Goal: Task Accomplishment & Management: Manage account settings

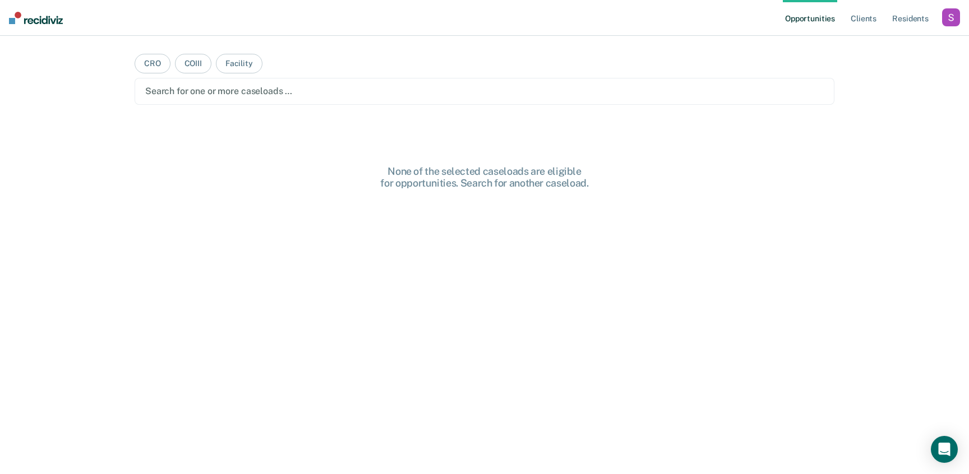
click at [944, 22] on div "button" at bounding box center [951, 17] width 18 height 18
click at [877, 43] on link "Profile" at bounding box center [906, 46] width 90 height 10
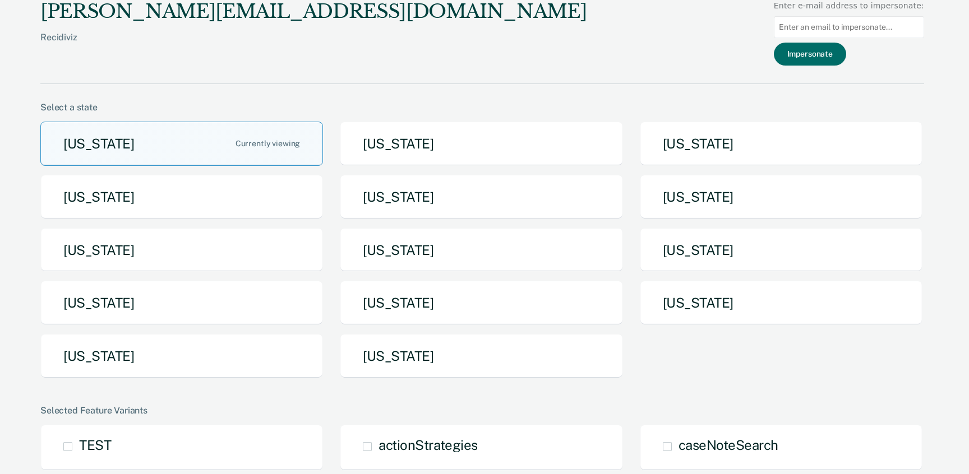
click at [168, 342] on button "[US_STATE]" at bounding box center [181, 356] width 283 height 44
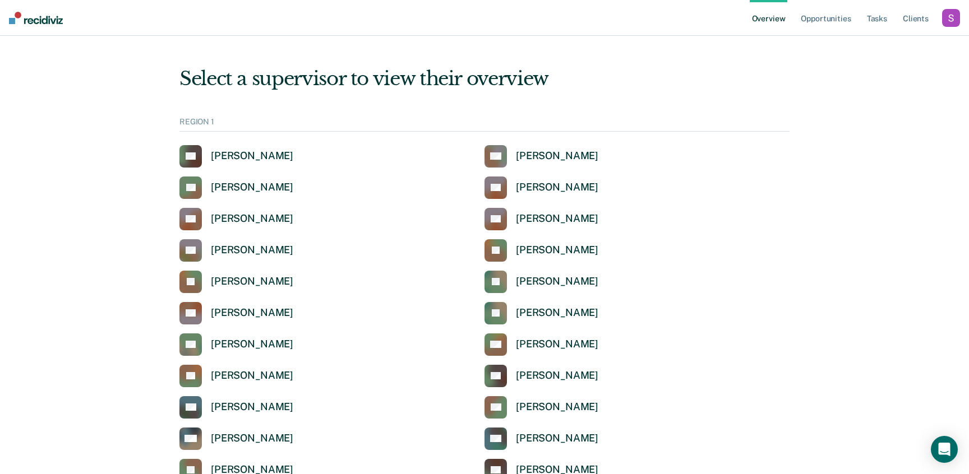
scroll to position [264, 0]
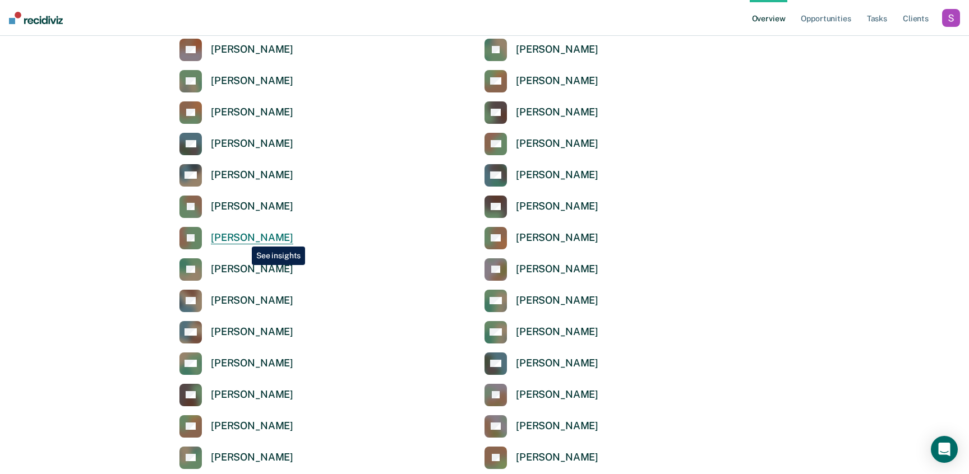
click at [243, 238] on div "[PERSON_NAME]" at bounding box center [252, 238] width 82 height 13
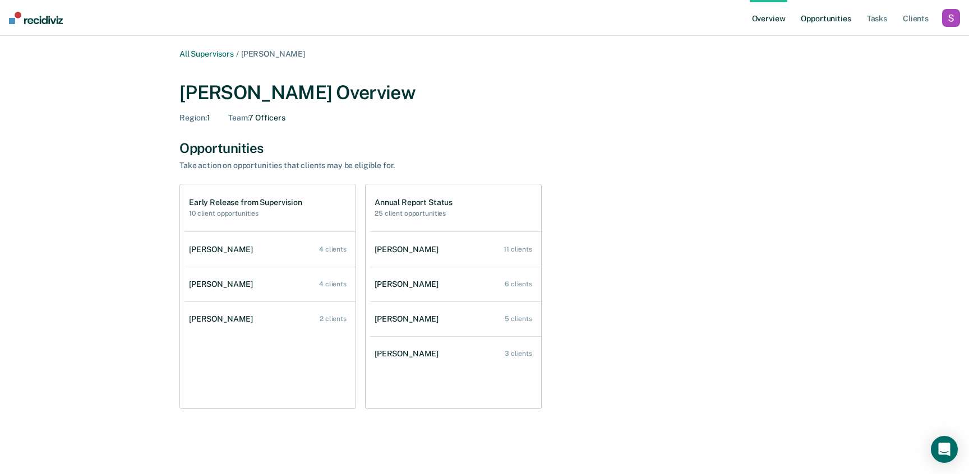
click at [824, 18] on link "Opportunities" at bounding box center [825, 18] width 54 height 36
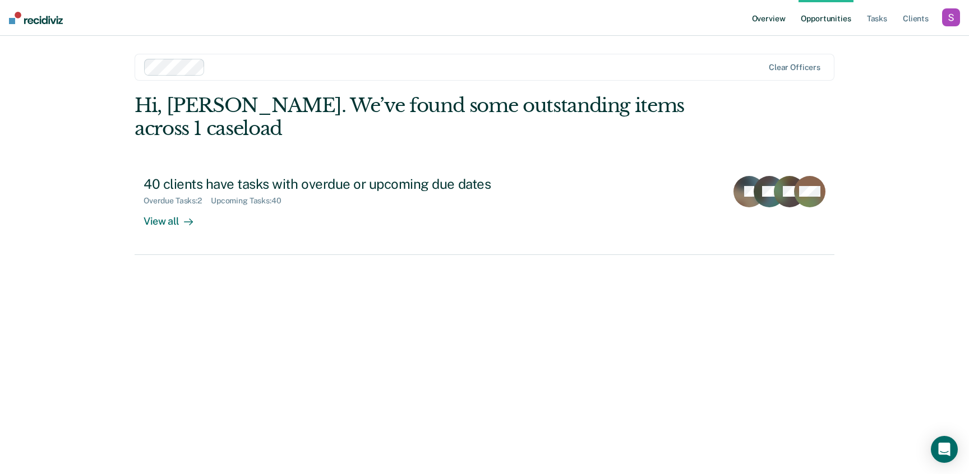
click at [761, 11] on link "Overview" at bounding box center [769, 18] width 38 height 36
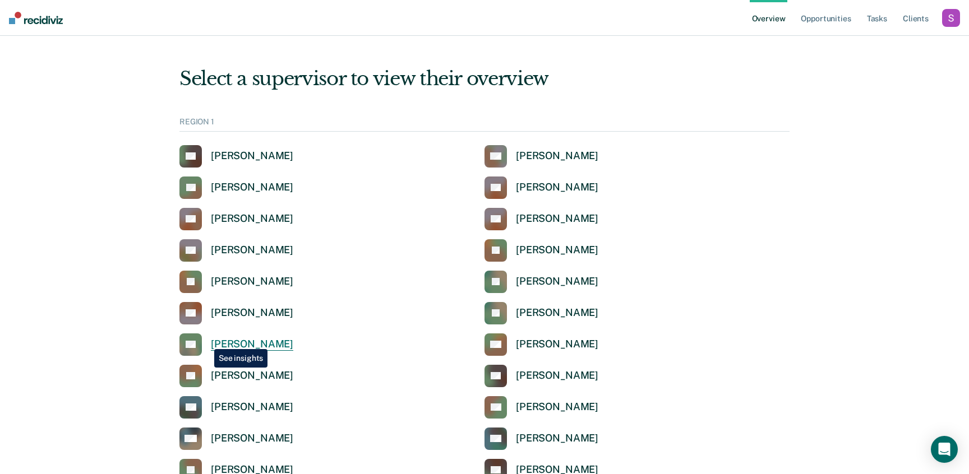
scroll to position [264, 0]
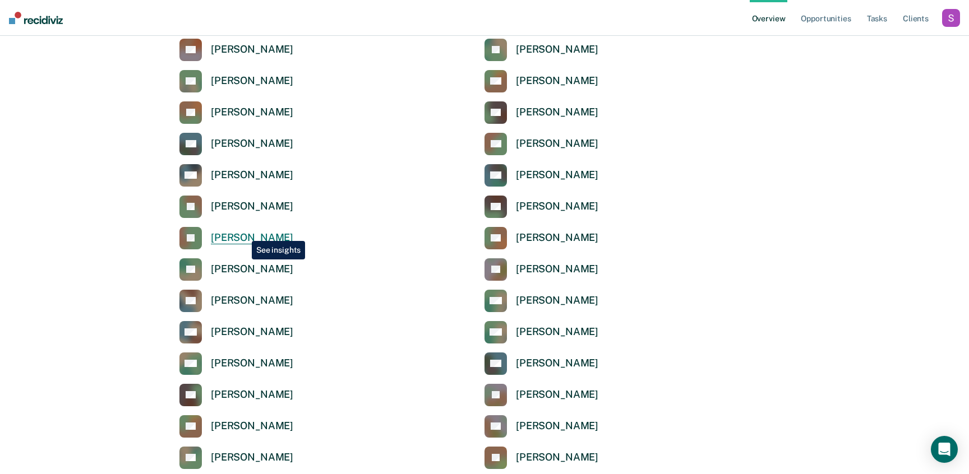
click at [243, 233] on div "[PERSON_NAME]" at bounding box center [252, 238] width 82 height 13
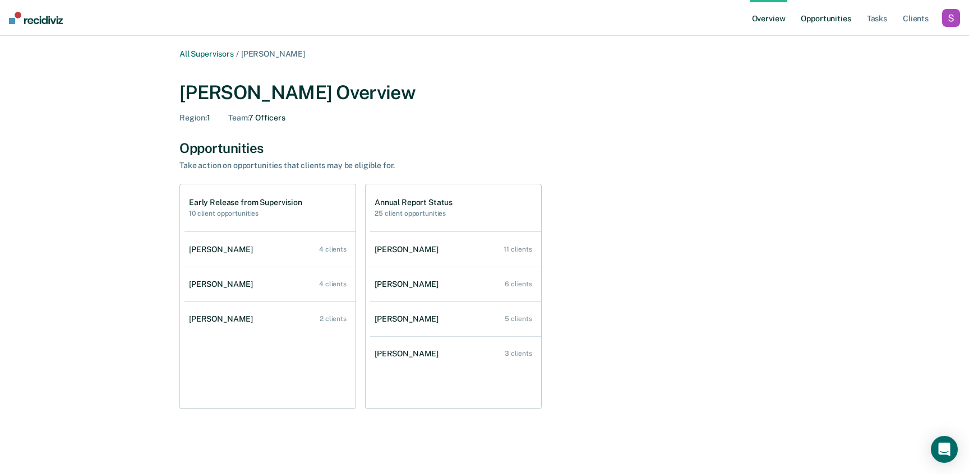
click at [830, 21] on link "Opportunities" at bounding box center [825, 18] width 54 height 36
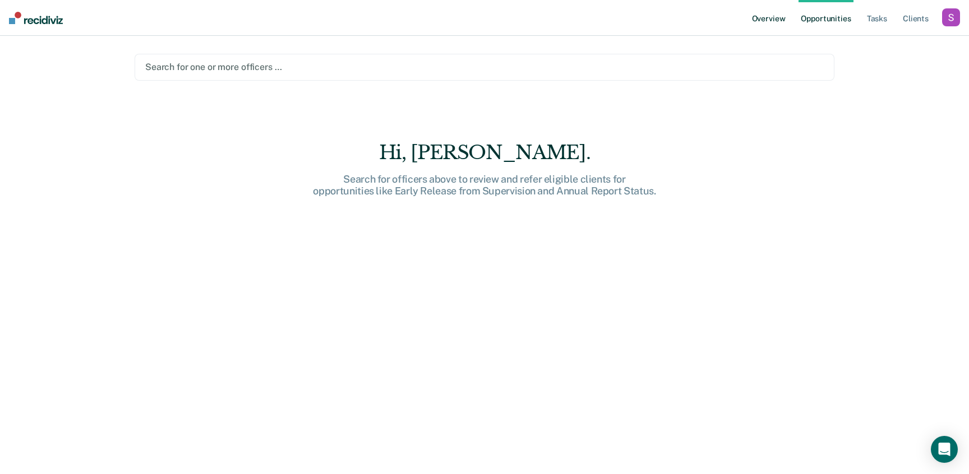
click at [764, 25] on link "Overview" at bounding box center [769, 18] width 38 height 36
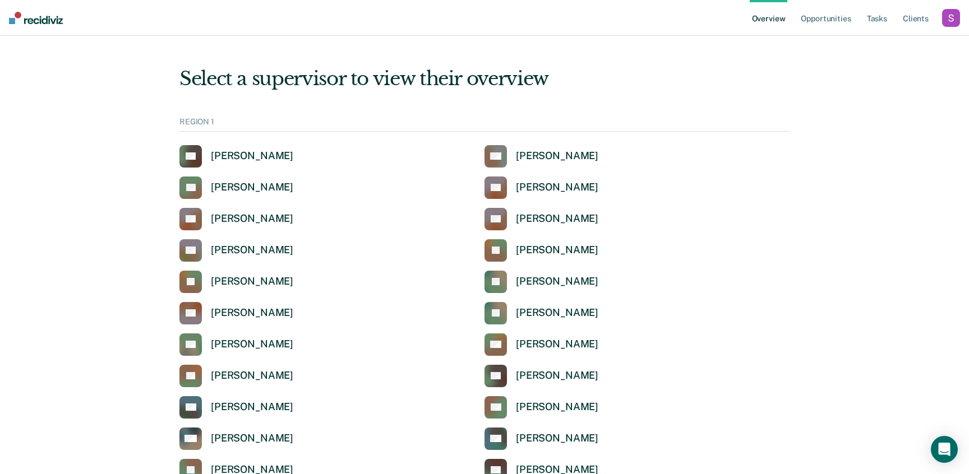
scroll to position [264, 0]
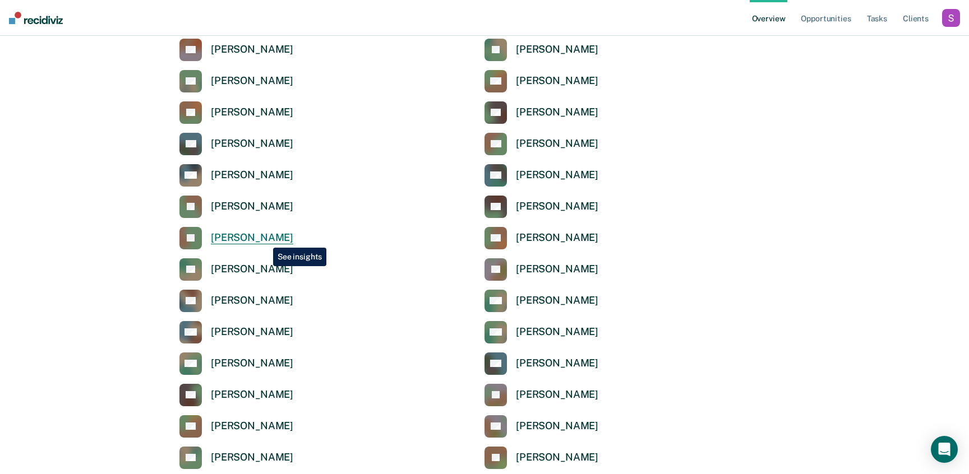
click at [265, 239] on div "[PERSON_NAME]" at bounding box center [252, 238] width 82 height 13
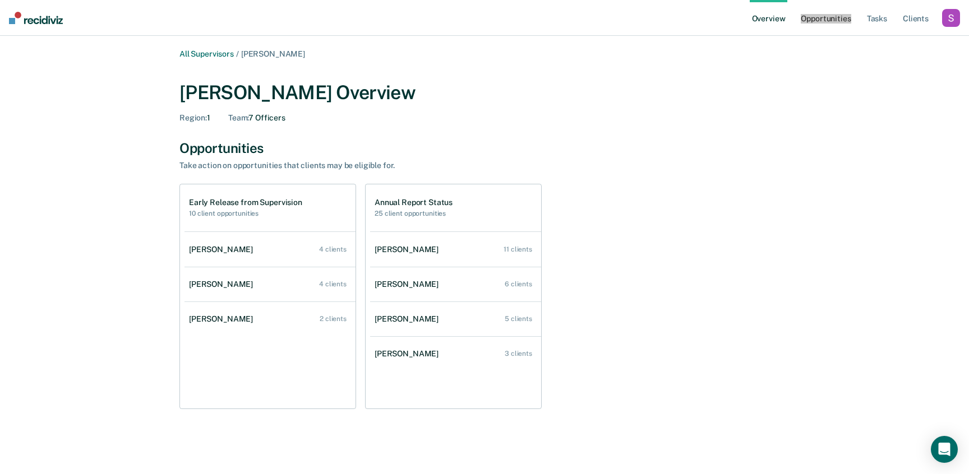
click at [825, 18] on link "Opportunities" at bounding box center [825, 18] width 54 height 36
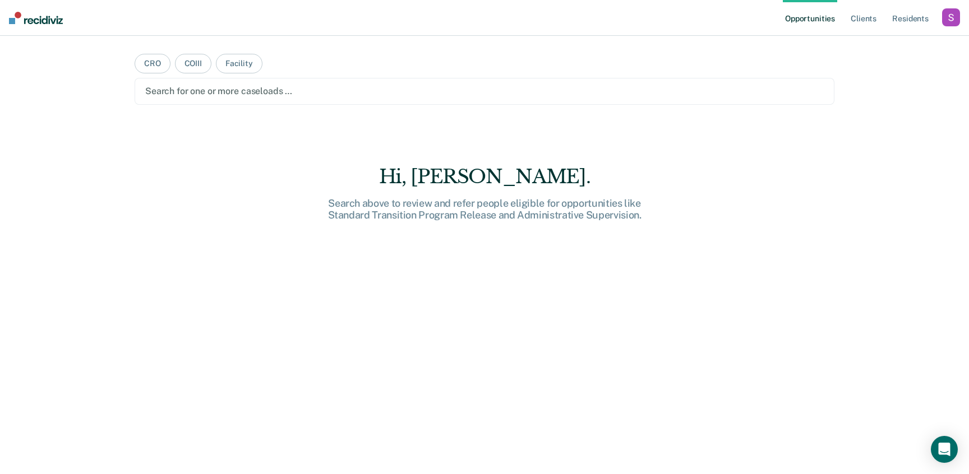
click at [951, 21] on div "button" at bounding box center [951, 17] width 18 height 18
click at [893, 47] on link "Profile" at bounding box center [906, 46] width 90 height 10
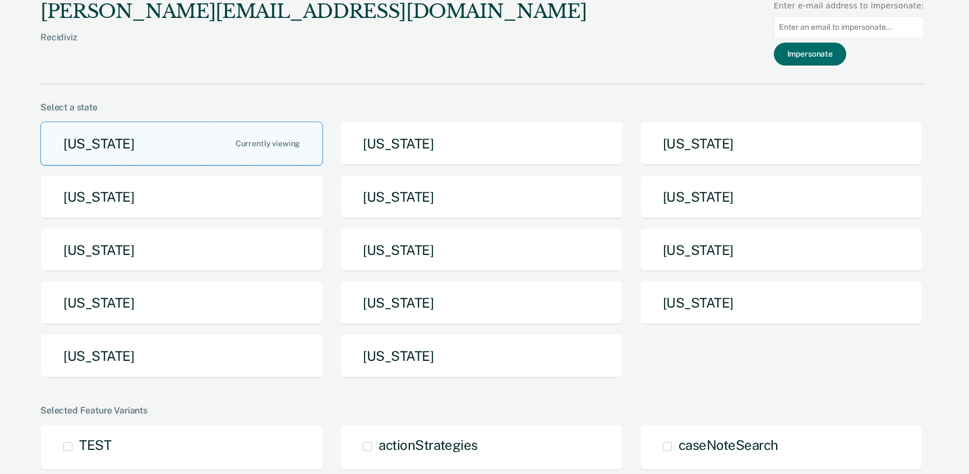
click at [871, 31] on input at bounding box center [849, 27] width 150 height 22
paste input "latisha.jones@tdcj.texas.gov"
type input "latisha.jones@tdcj.texas.gov"
click at [837, 54] on button "Impersonate" at bounding box center [810, 54] width 72 height 23
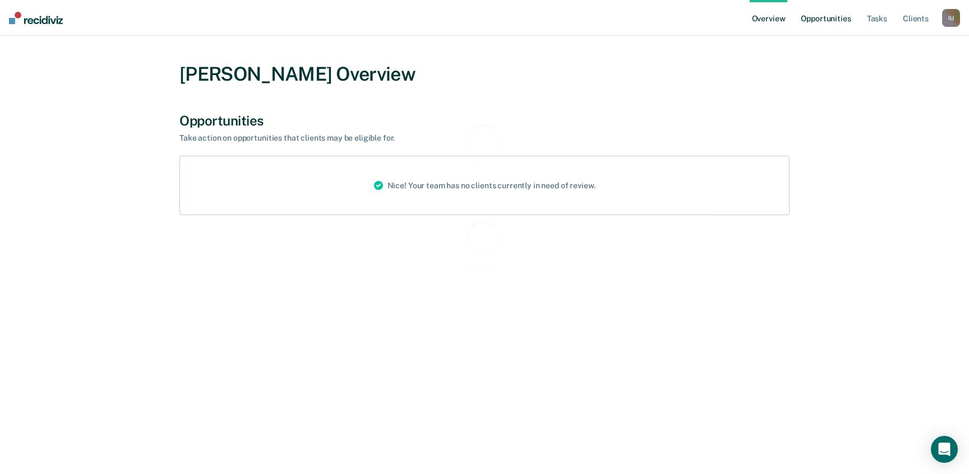
click at [821, 26] on link "Opportunities" at bounding box center [825, 18] width 54 height 36
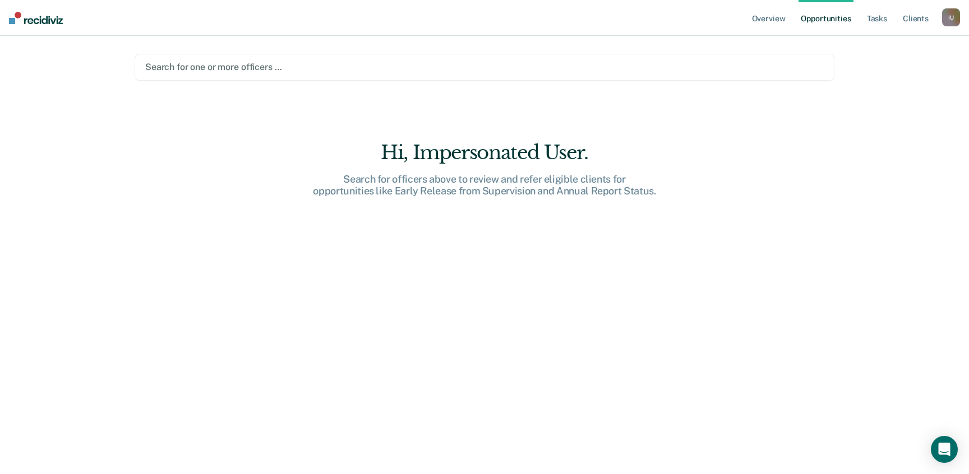
click at [829, 20] on link "Opportunities" at bounding box center [825, 18] width 54 height 36
click at [955, 22] on div "I U" at bounding box center [951, 17] width 18 height 18
click at [879, 43] on link "Profile" at bounding box center [906, 46] width 90 height 10
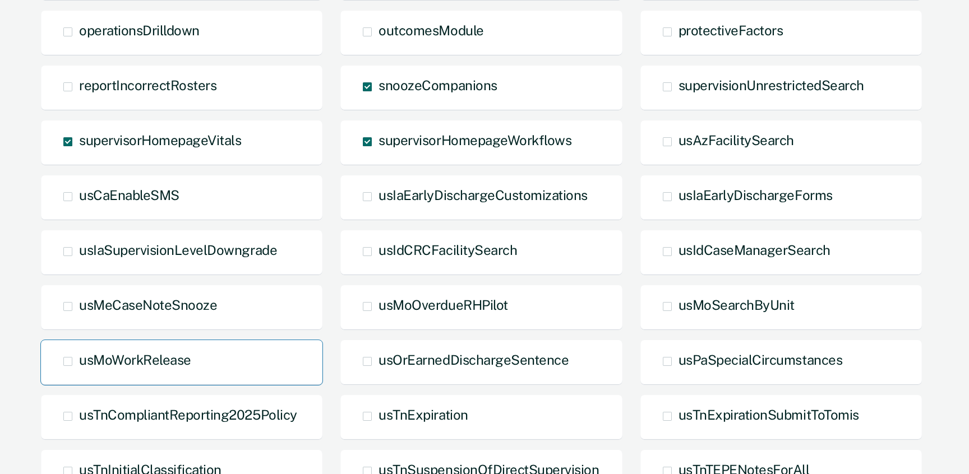
scroll to position [509, 0]
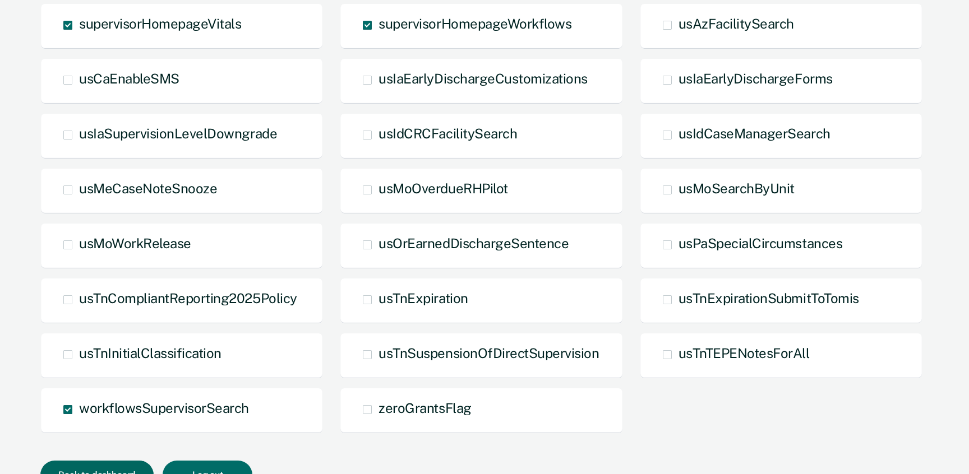
click at [114, 461] on button "Back to dashboard" at bounding box center [96, 475] width 113 height 29
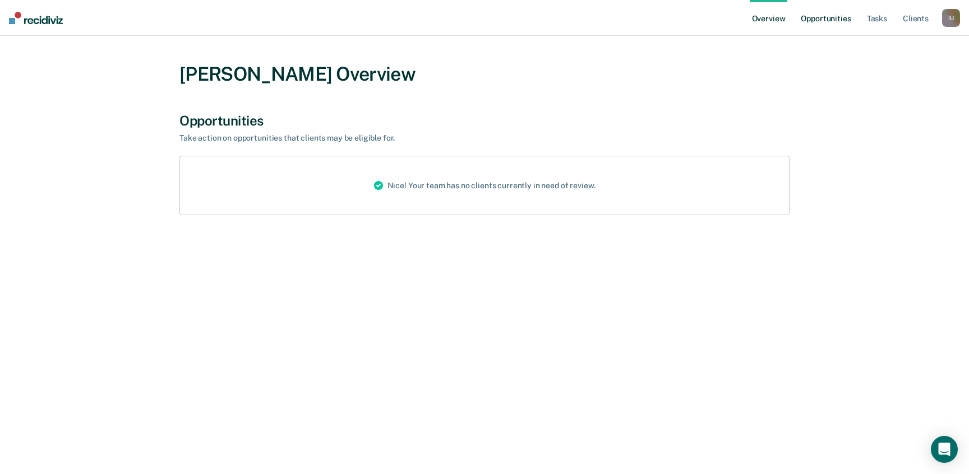
click at [837, 16] on link "Opportunities" at bounding box center [825, 18] width 54 height 36
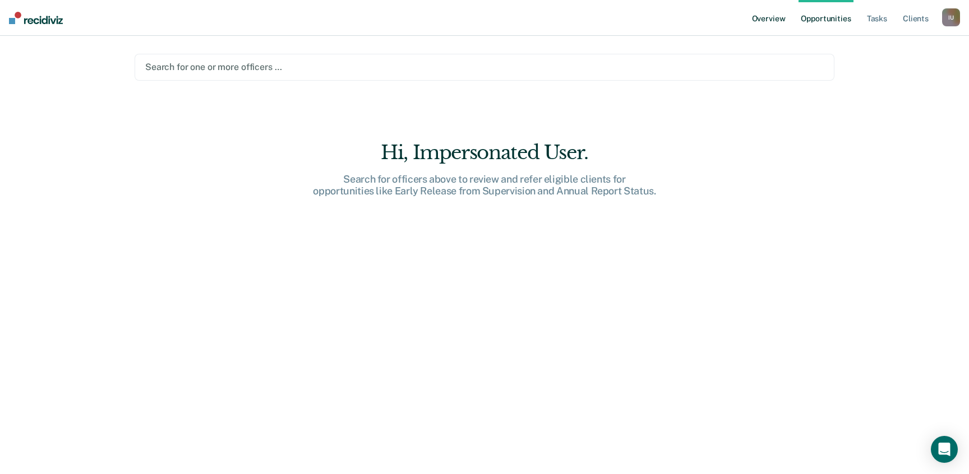
click at [783, 17] on link "Overview" at bounding box center [769, 18] width 38 height 36
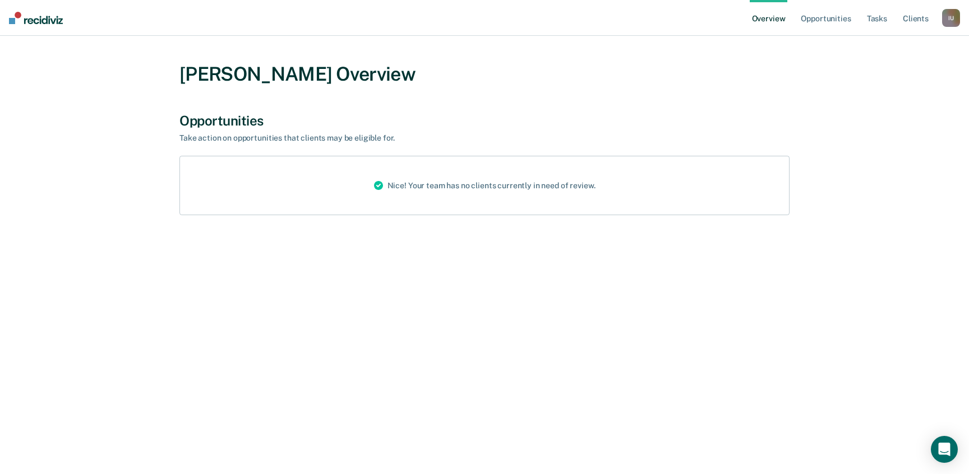
click at [512, 195] on div "Nice! Your team has no clients currently in need of review." at bounding box center [484, 185] width 239 height 58
click at [824, 15] on link "Opportunities" at bounding box center [825, 18] width 54 height 36
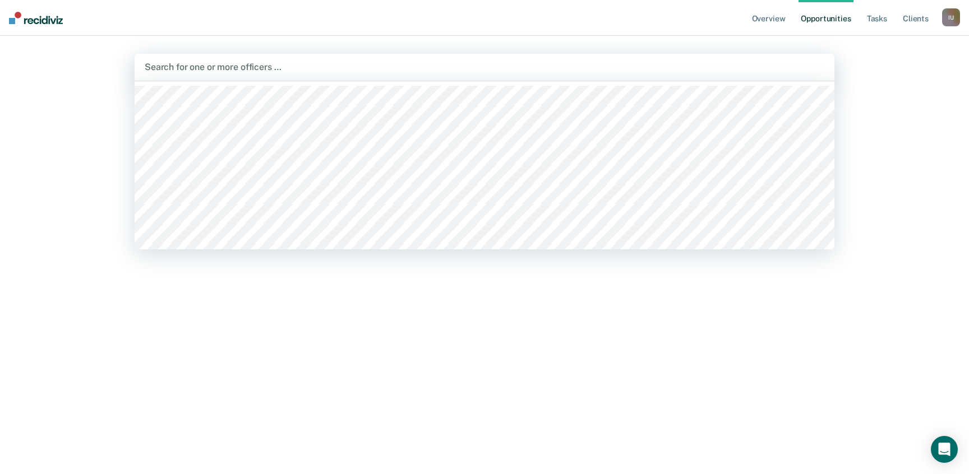
click at [700, 71] on div at bounding box center [485, 67] width 680 height 13
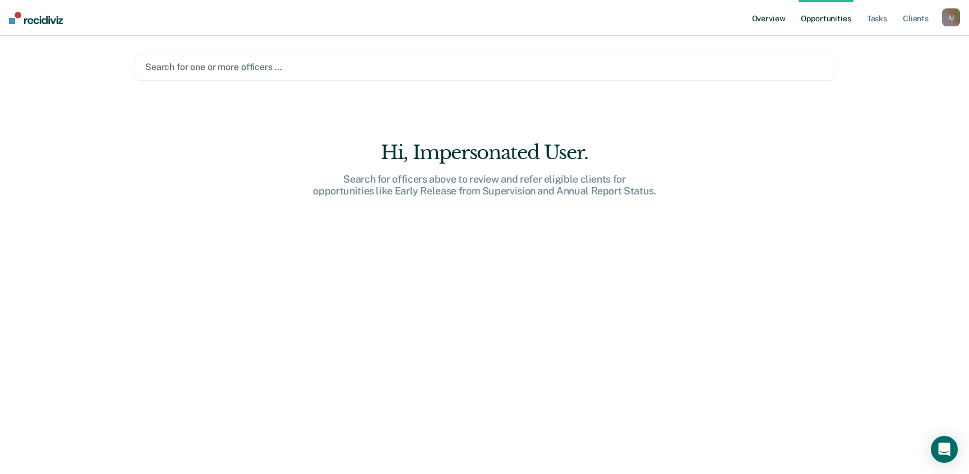
click at [777, 20] on link "Overview" at bounding box center [769, 18] width 38 height 36
click at [955, 21] on div "I U" at bounding box center [951, 17] width 18 height 18
click at [865, 43] on link "Profile" at bounding box center [906, 46] width 90 height 10
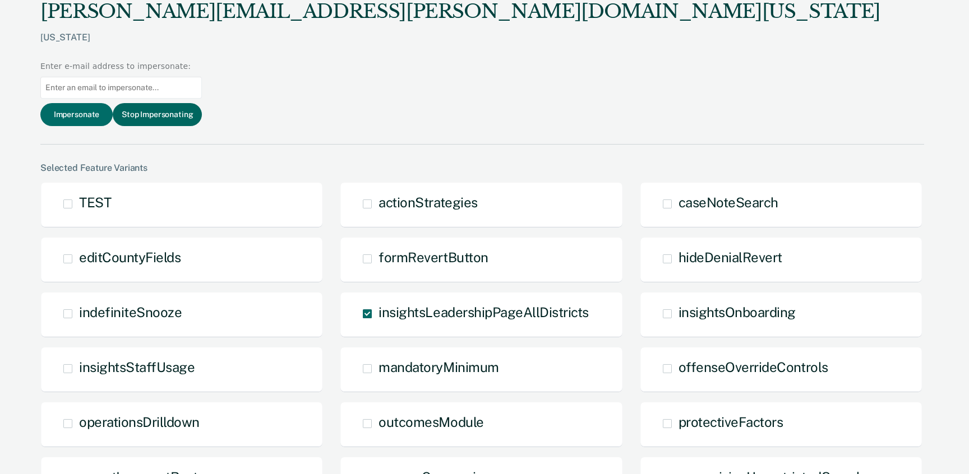
click at [202, 103] on button "Stop Impersonating" at bounding box center [157, 114] width 89 height 23
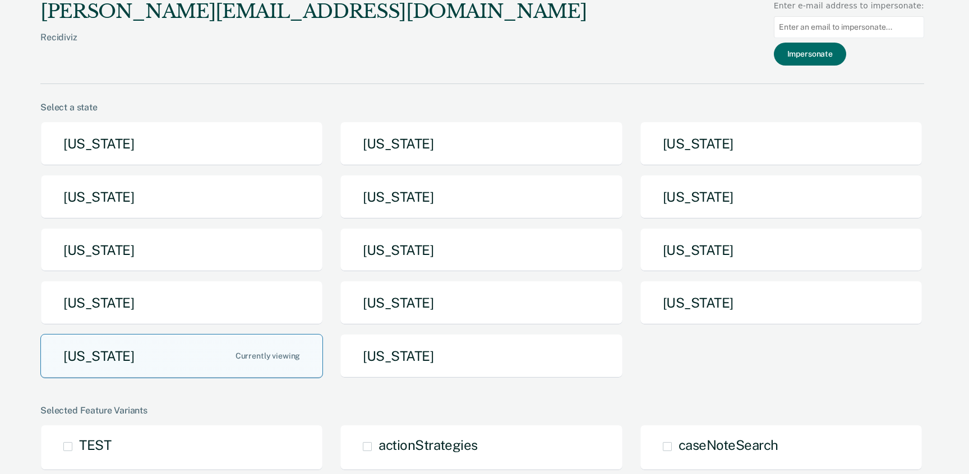
click at [239, 363] on button "[US_STATE]" at bounding box center [181, 356] width 283 height 44
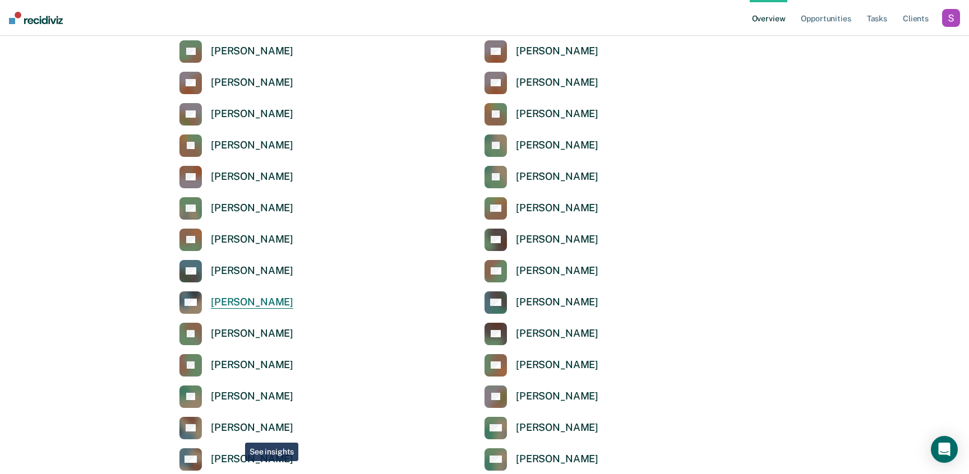
scroll to position [170, 0]
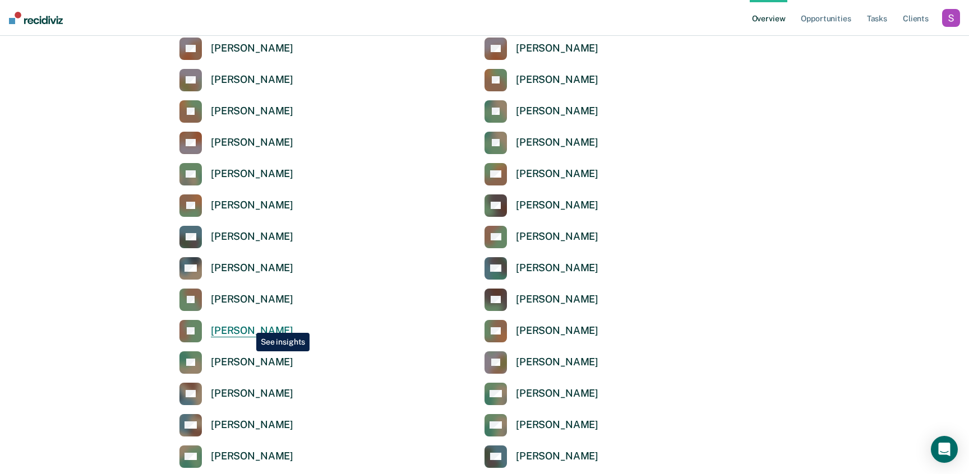
click at [247, 324] on link "[PERSON_NAME]" at bounding box center [236, 331] width 114 height 22
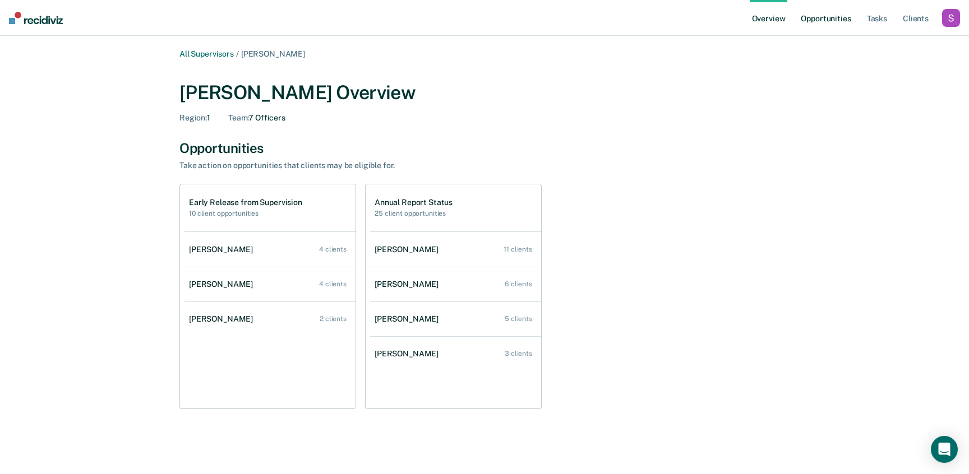
click at [824, 19] on link "Opportunities" at bounding box center [825, 18] width 54 height 36
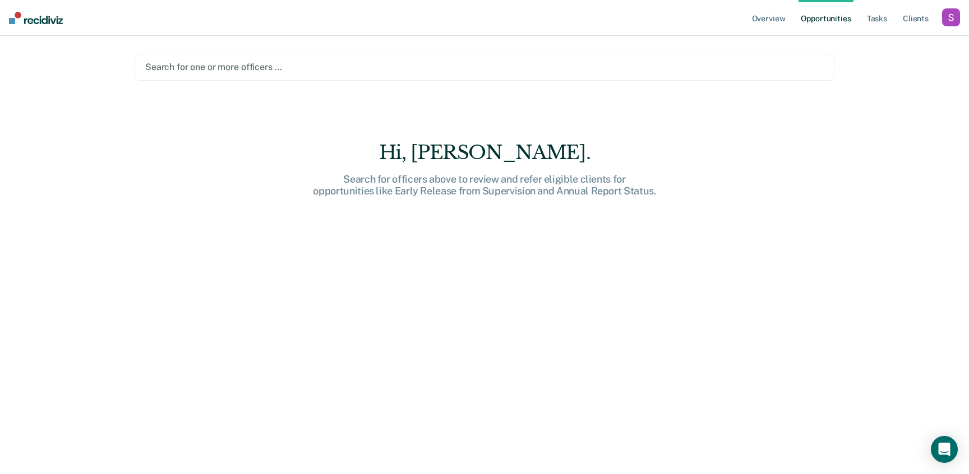
click at [262, 61] on div at bounding box center [484, 67] width 678 height 13
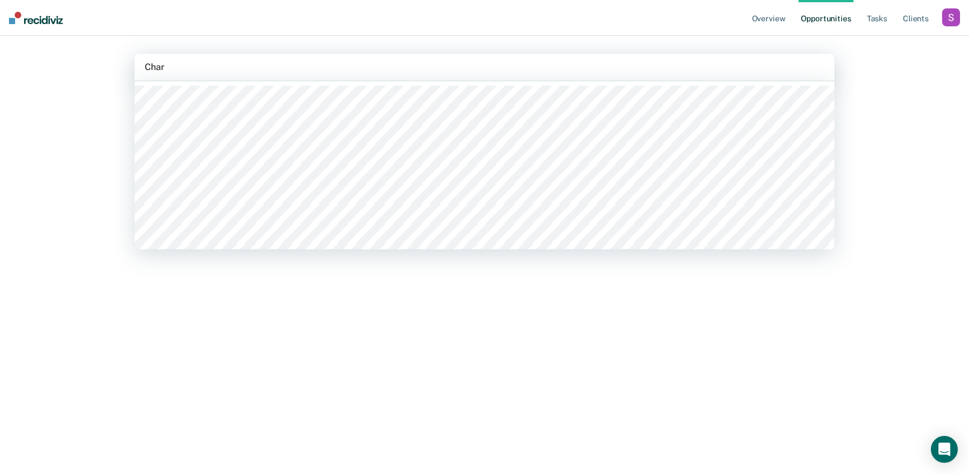
type input "Charl"
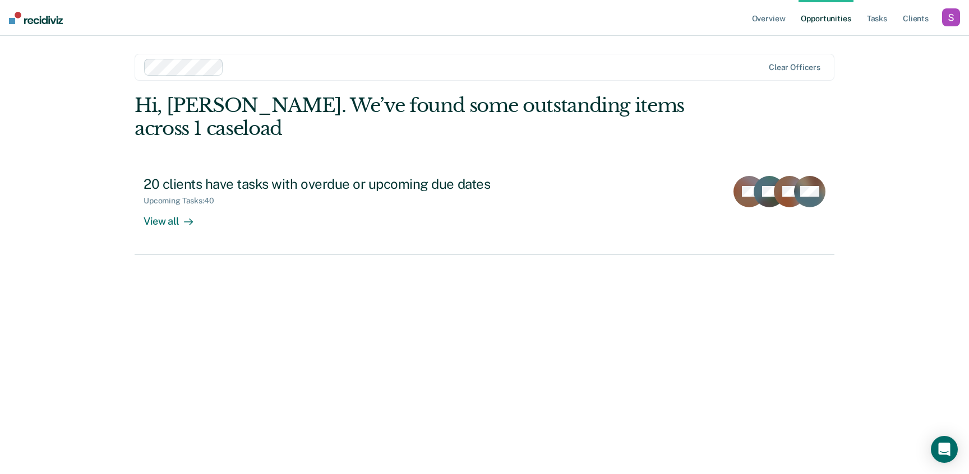
click at [400, 287] on div "Hi, Santy. We’ve found some outstanding items across 1 caseload 20 clients have…" at bounding box center [485, 268] width 700 height 349
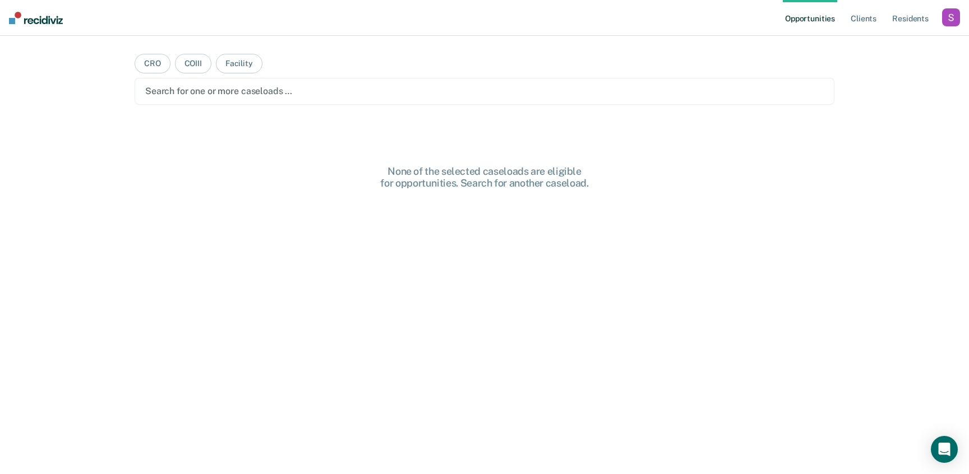
click at [946, 23] on div "button" at bounding box center [951, 17] width 18 height 18
click at [875, 48] on link "Profile" at bounding box center [906, 46] width 90 height 10
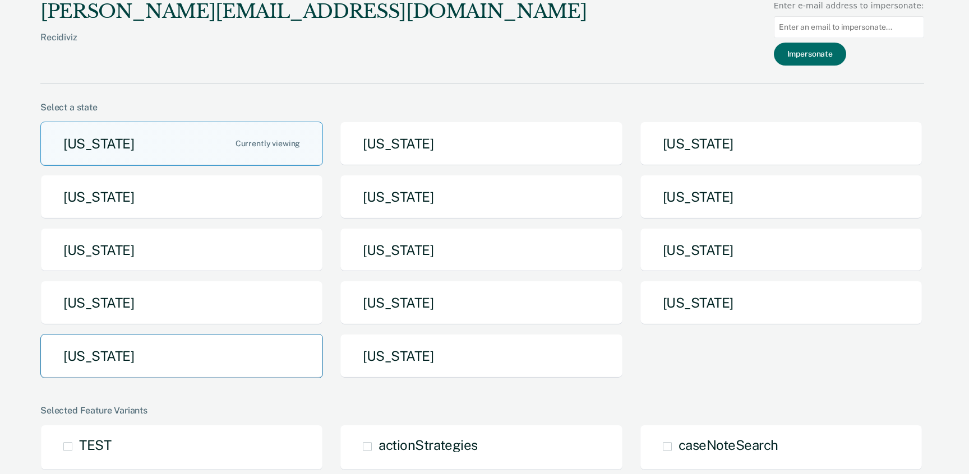
click at [200, 347] on button "[US_STATE]" at bounding box center [181, 356] width 283 height 44
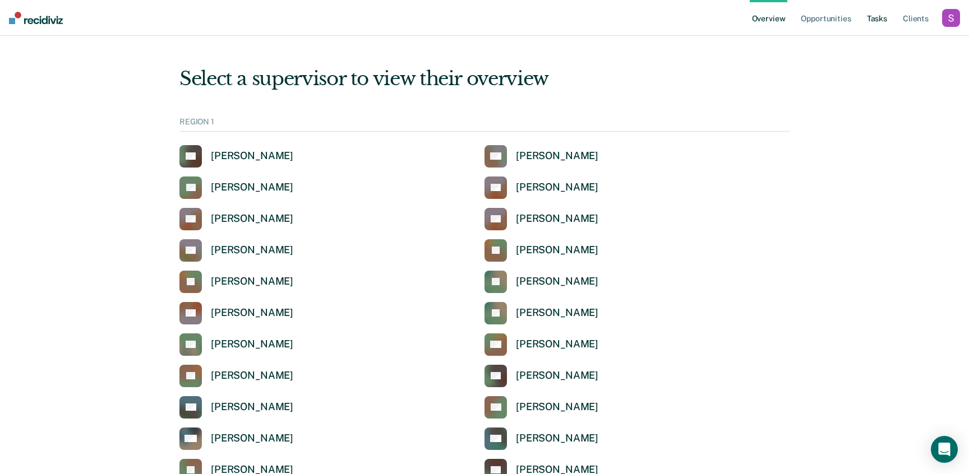
click at [881, 25] on link "Tasks" at bounding box center [877, 18] width 25 height 36
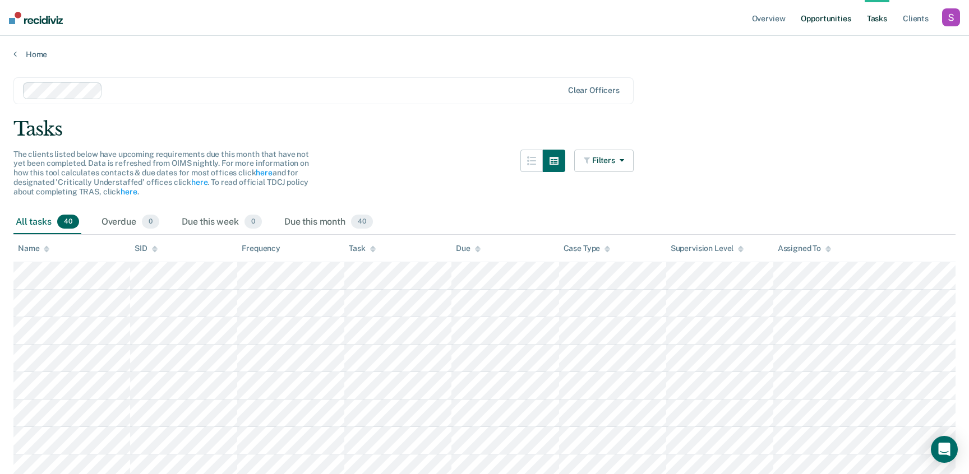
click at [825, 26] on link "Opportunities" at bounding box center [825, 18] width 54 height 36
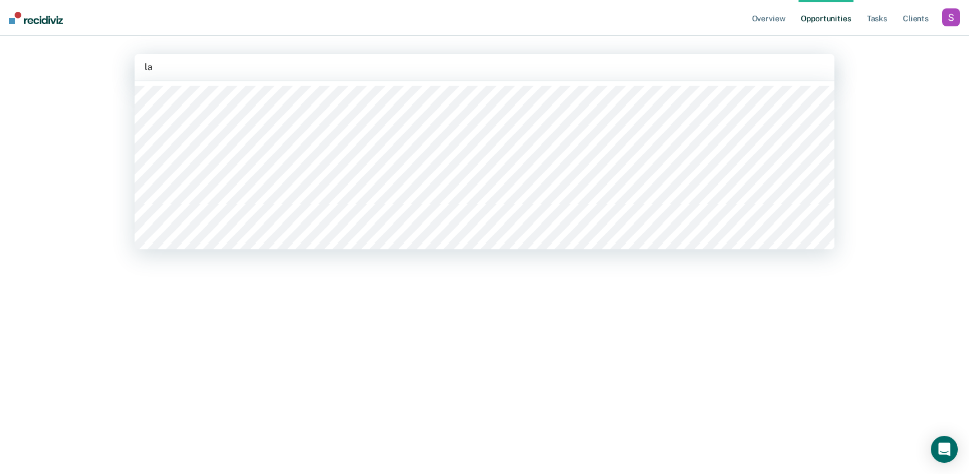
type input "l"
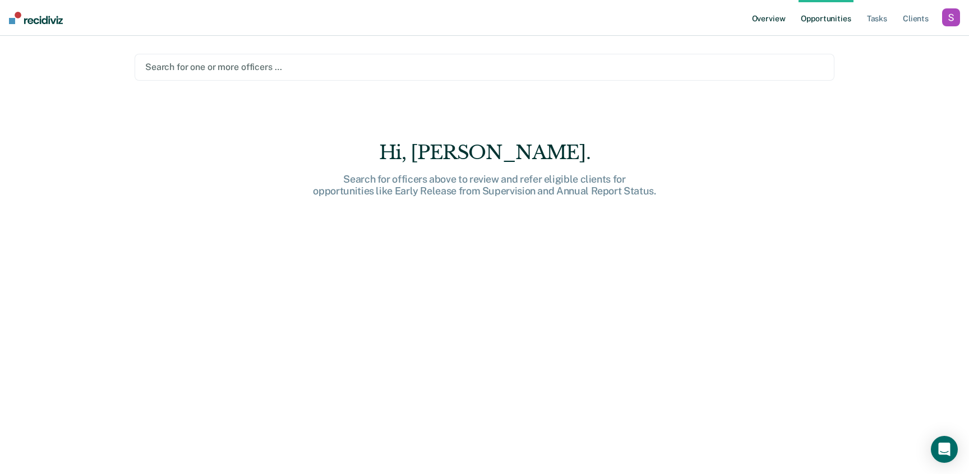
click at [757, 20] on link "Overview" at bounding box center [769, 18] width 38 height 36
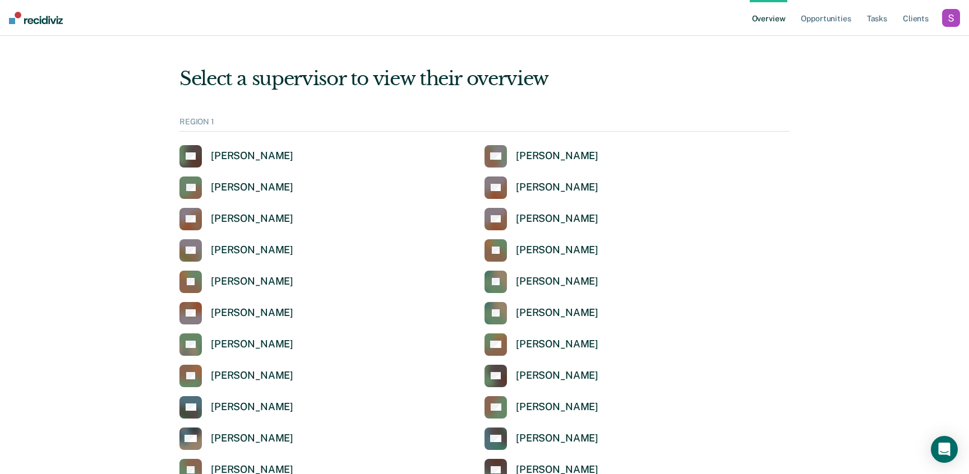
scroll to position [264, 0]
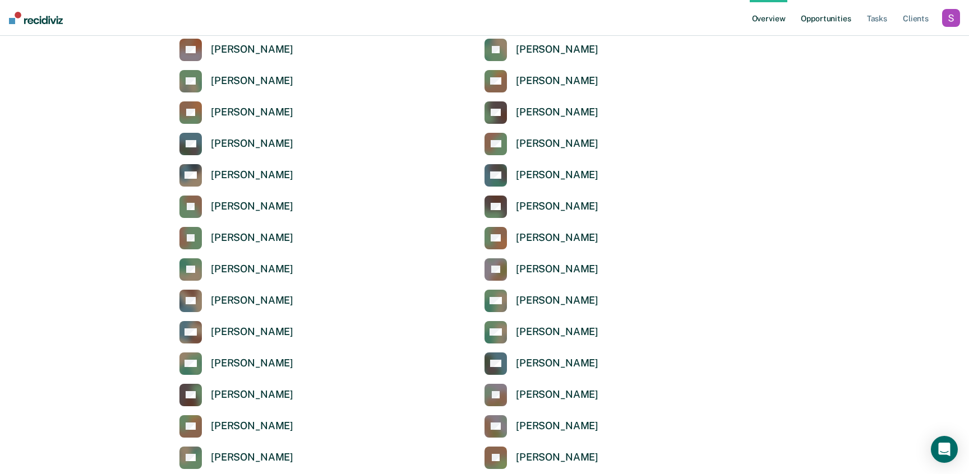
click at [835, 25] on link "Opportunities" at bounding box center [825, 18] width 54 height 36
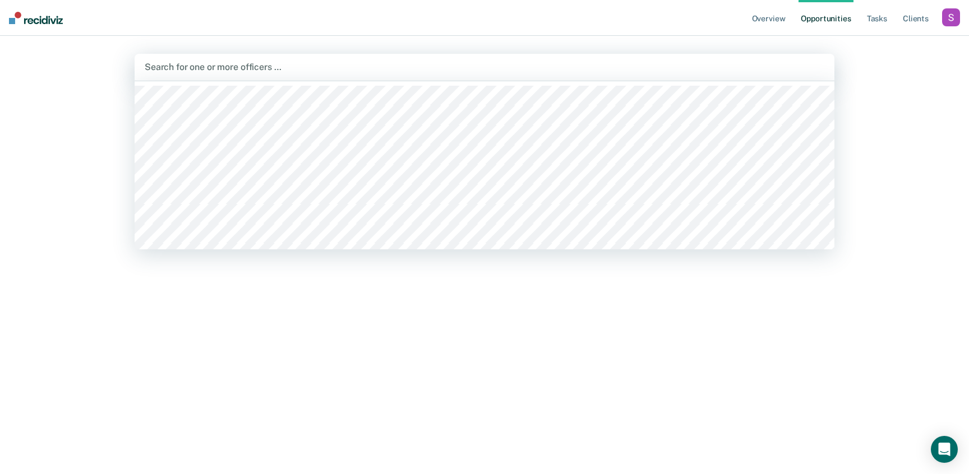
click at [292, 64] on div at bounding box center [485, 67] width 680 height 13
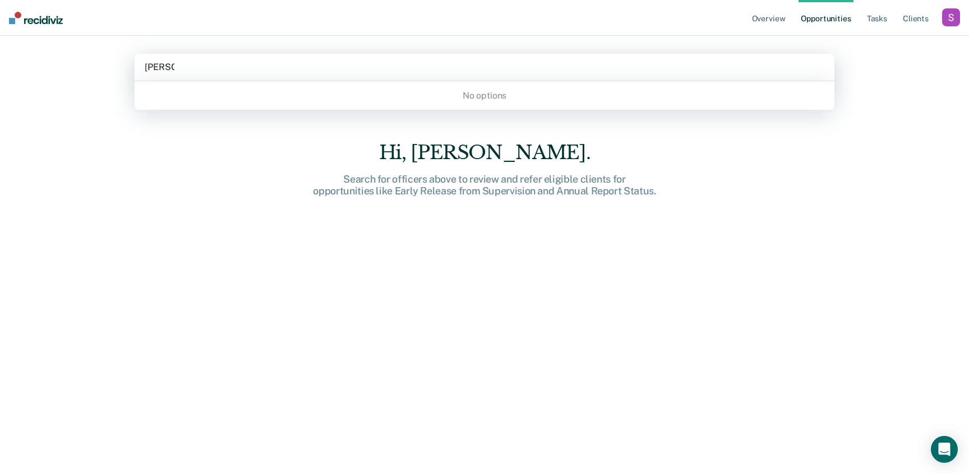
type input "latisha"
click at [946, 25] on div "button" at bounding box center [951, 17] width 18 height 18
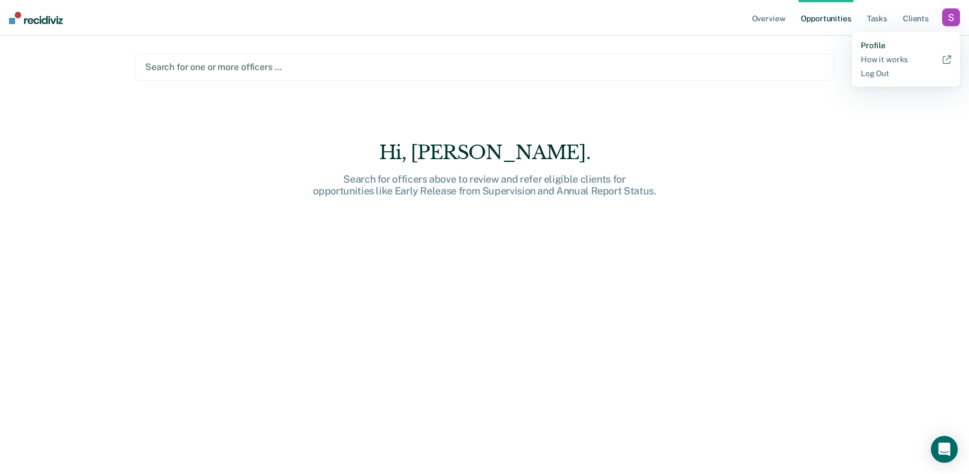
click at [877, 47] on link "Profile" at bounding box center [906, 46] width 90 height 10
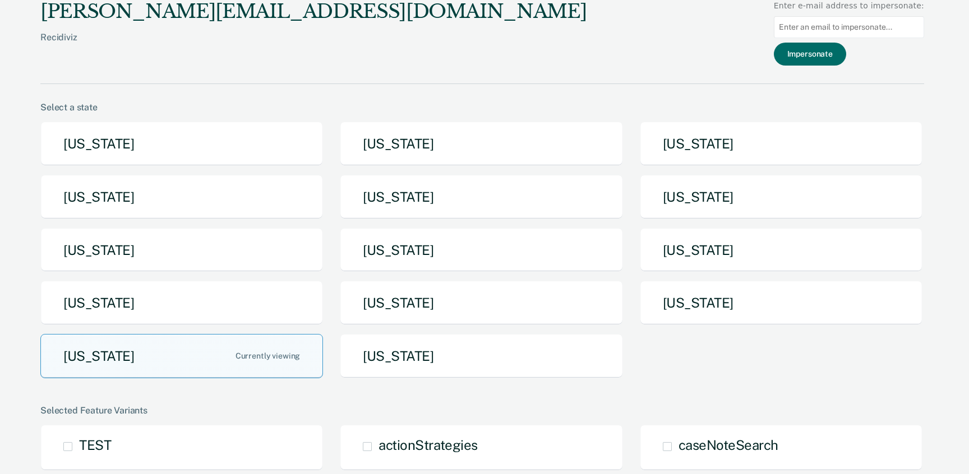
click at [872, 21] on input at bounding box center [849, 27] width 150 height 22
paste input "https://www.allaboutbirds.org/guide/Annas_Hummingbird/id"
type input "https://www.allaboutbirds.org/guide/Annas_Hummingbird/id"
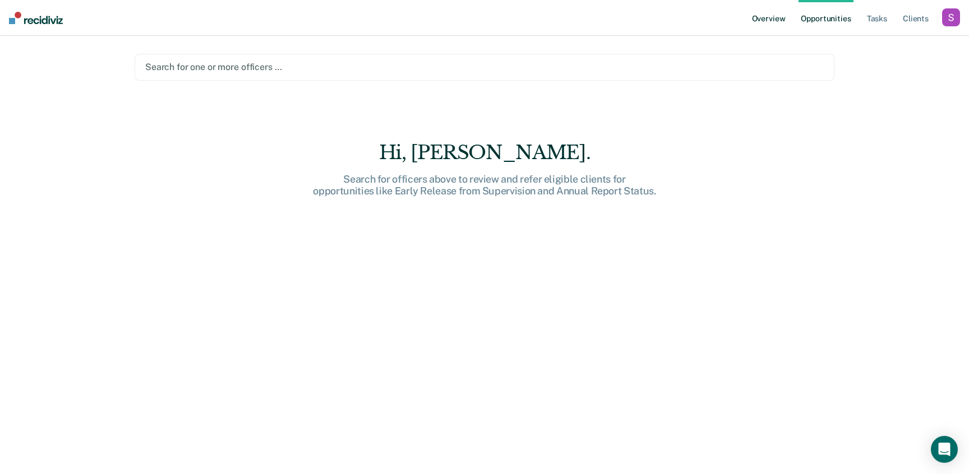
click at [771, 20] on link "Overview" at bounding box center [769, 18] width 38 height 36
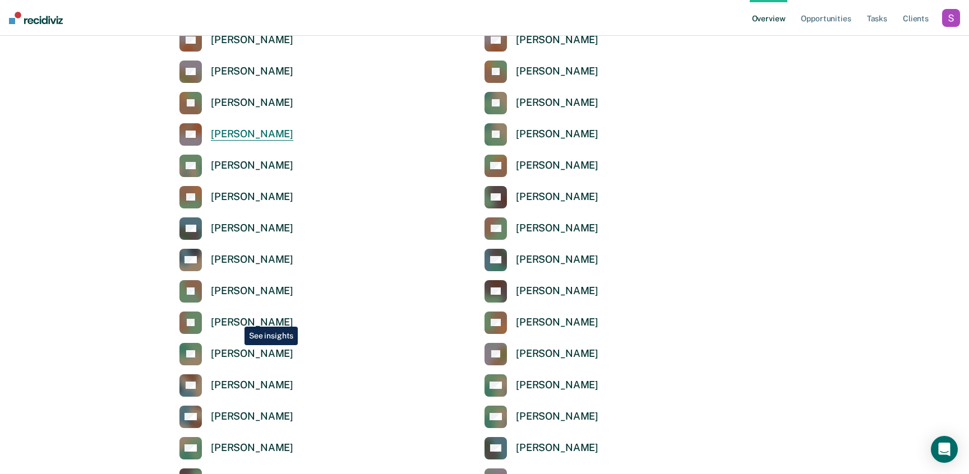
scroll to position [179, 0]
click at [236, 318] on div "[PERSON_NAME]" at bounding box center [252, 322] width 82 height 13
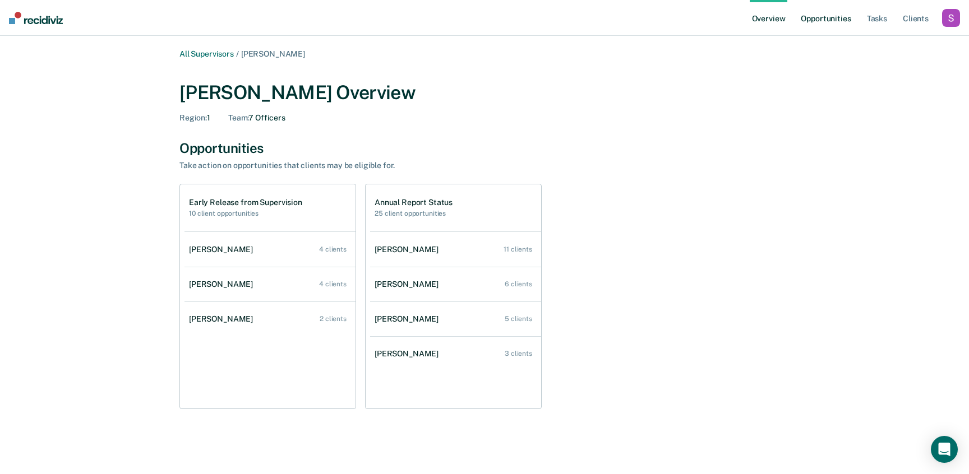
click at [821, 24] on link "Opportunities" at bounding box center [825, 18] width 54 height 36
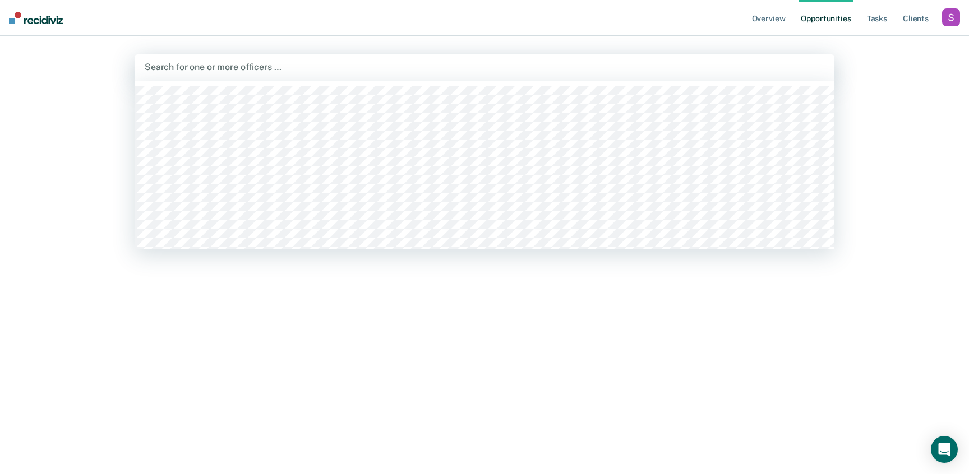
click at [469, 73] on div at bounding box center [485, 67] width 680 height 13
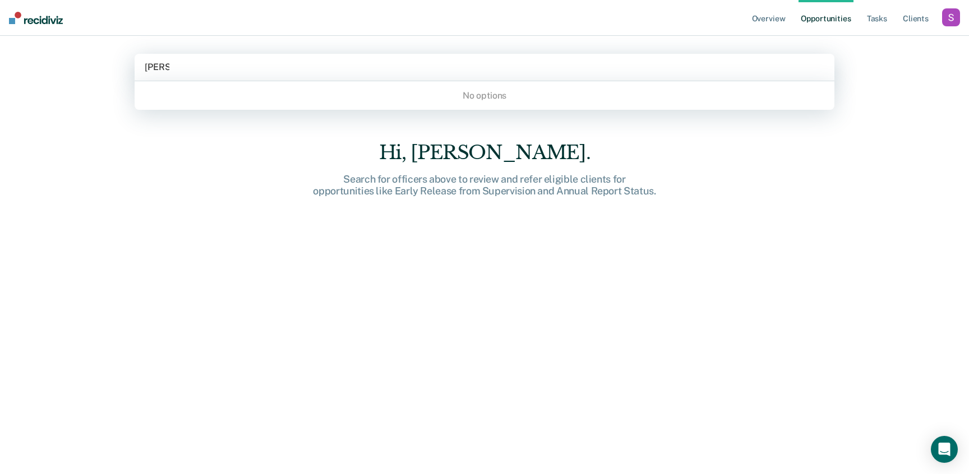
type input "latisha"
